Goal: Obtain resource: Obtain resource

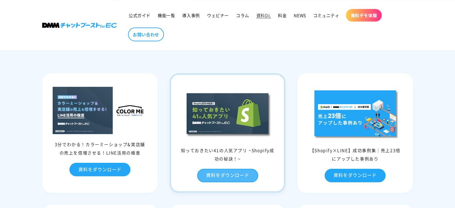
click at [227, 174] on link "資料をダウンロード" at bounding box center [227, 175] width 61 height 13
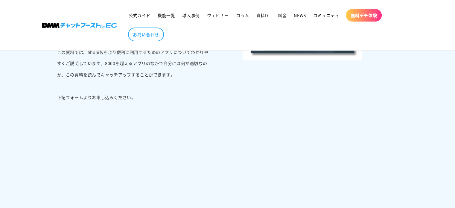
scroll to position [179, 0]
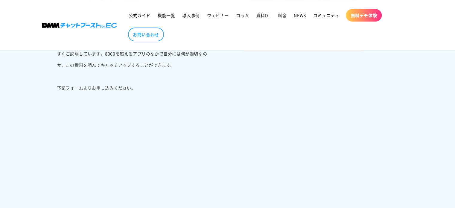
drag, startPoint x: 280, startPoint y: 126, endPoint x: 275, endPoint y: 127, distance: 4.5
click at [281, 125] on div at bounding box center [320, 116] width 185 height 264
click at [262, 142] on div at bounding box center [320, 116] width 185 height 264
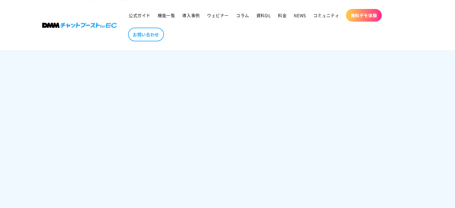
scroll to position [269, 0]
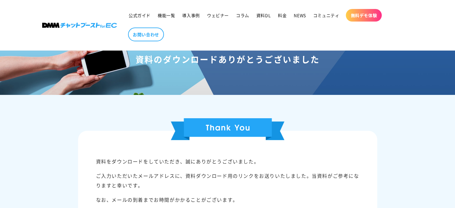
scroll to position [30, 0]
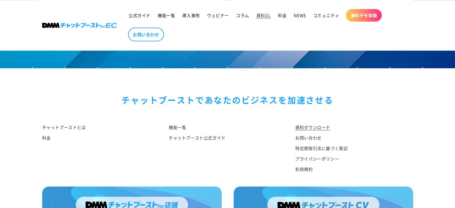
scroll to position [659, 0]
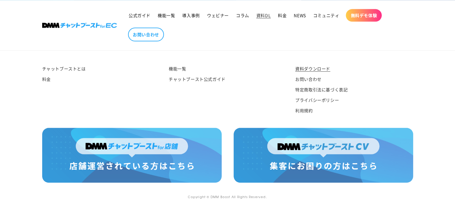
click at [144, 160] on img at bounding box center [131, 155] width 179 height 54
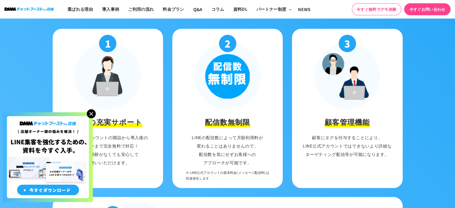
scroll to position [701, 0]
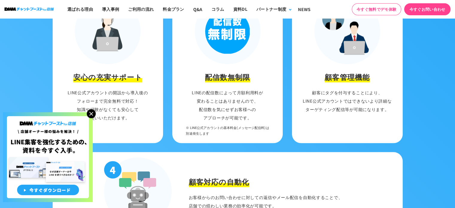
click at [92, 113] on img at bounding box center [91, 113] width 9 height 9
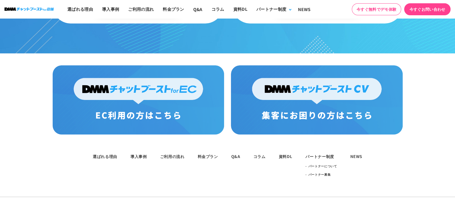
scroll to position [3034, 0]
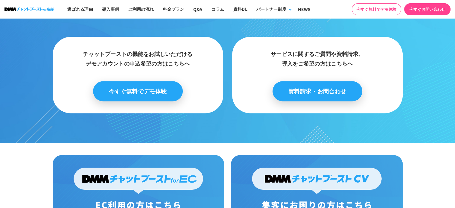
click at [325, 81] on link "資料請求・お問合わせ" at bounding box center [317, 91] width 90 height 20
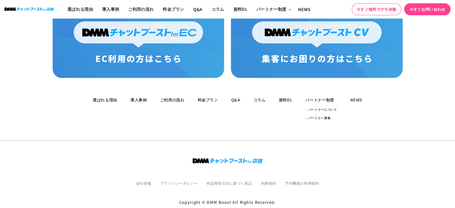
scroll to position [739, 0]
